Goal: Obtain resource: Download file/media

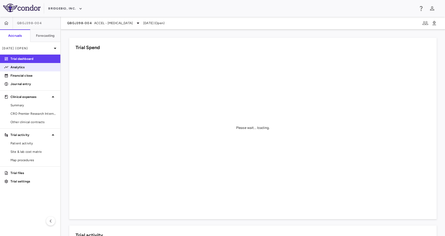
click at [26, 65] on p "Analytics" at bounding box center [33, 67] width 46 height 5
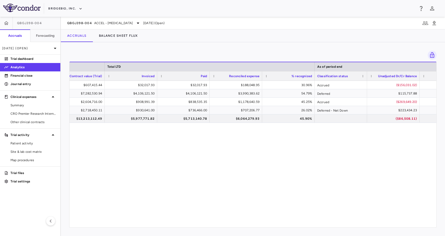
scroll to position [0, 333]
drag, startPoint x: 267, startPoint y: 98, endPoint x: 264, endPoint y: 99, distance: 3.3
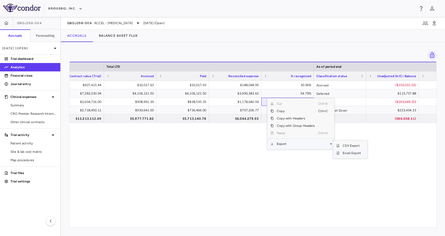
click at [348, 154] on span "Excel Export" at bounding box center [351, 152] width 25 height 7
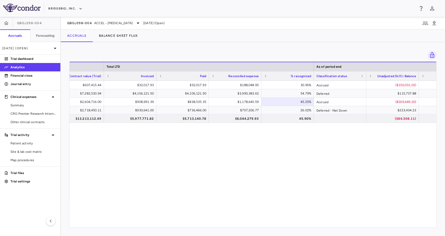
click at [233, 155] on div "$607,415.44 $607,415.44 $32,017.93 $32,017.93 $188,048.95 30.96% Accrued ($156,…" at bounding box center [253, 151] width 367 height 141
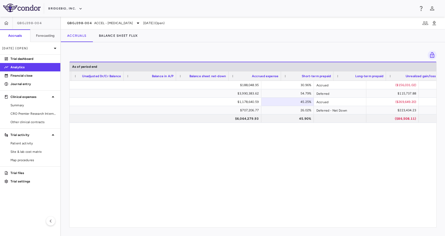
scroll to position [0, 630]
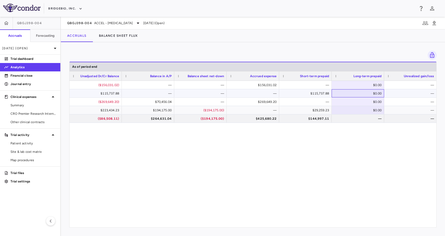
click at [354, 94] on div "$0.00" at bounding box center [358, 93] width 45 height 8
type input "*******"
click at [348, 133] on div "Accrued ($156,031.02) — — $156,031.02 — $0.00 — Deferred $115,737.88 — — — $115…" at bounding box center [253, 151] width 367 height 141
click at [364, 111] on div "$0.00" at bounding box center [358, 110] width 45 height 8
click at [363, 110] on div "$0.00" at bounding box center [358, 110] width 45 height 8
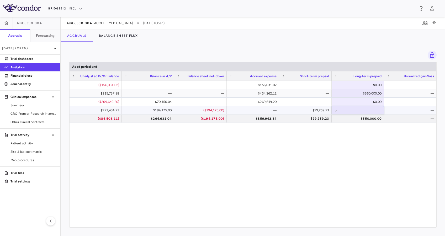
type input "*******"
click at [365, 101] on div "$0.00" at bounding box center [358, 102] width 45 height 8
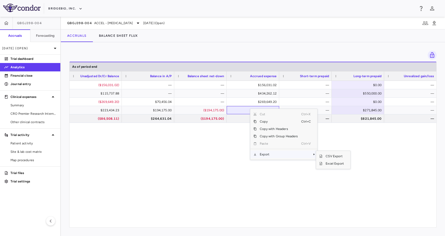
click at [287, 154] on span "Export" at bounding box center [279, 154] width 44 height 7
click at [334, 163] on span "Excel Export" at bounding box center [334, 163] width 25 height 7
